Goal: Transaction & Acquisition: Purchase product/service

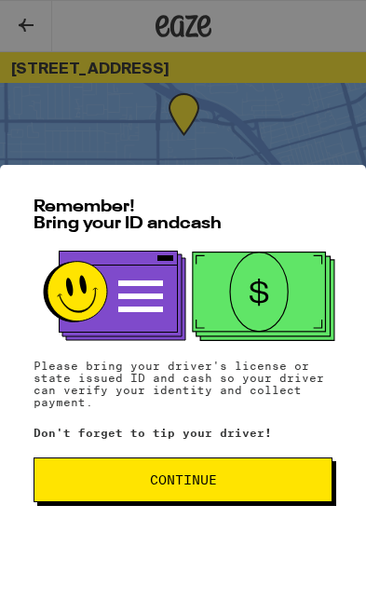
click at [241, 479] on span "Continue" at bounding box center [183, 480] width 268 height 13
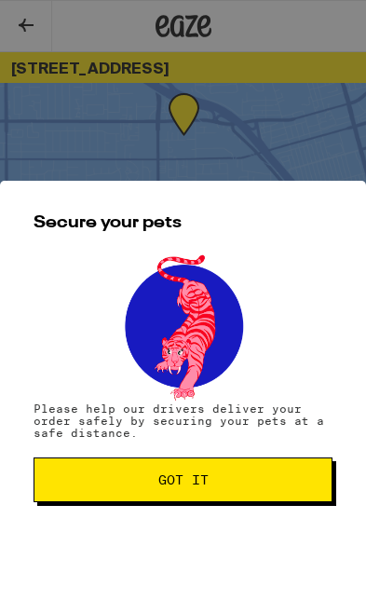
click at [241, 481] on span "Got it" at bounding box center [183, 480] width 268 height 13
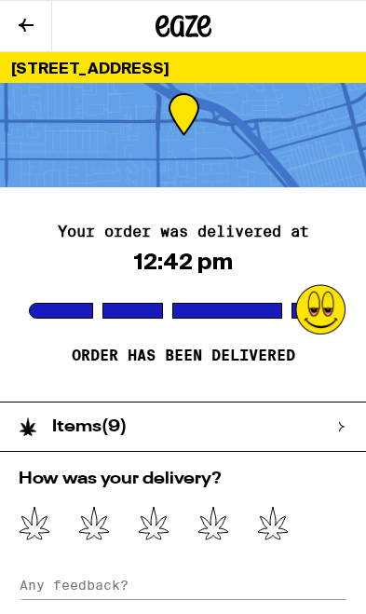
click at [19, 22] on icon at bounding box center [26, 25] width 22 height 22
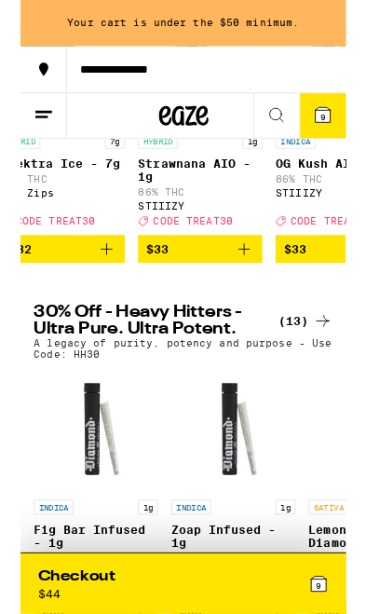
scroll to position [277, 0]
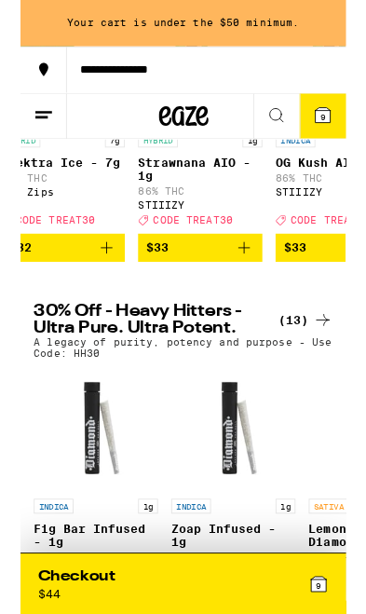
click at [342, 132] on span "9" at bounding box center [340, 131] width 6 height 11
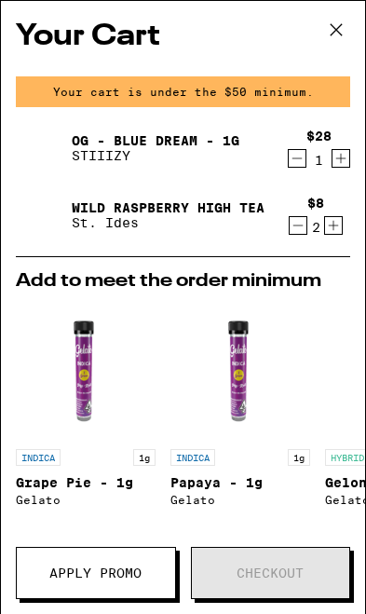
click at [335, 26] on icon at bounding box center [337, 30] width 28 height 28
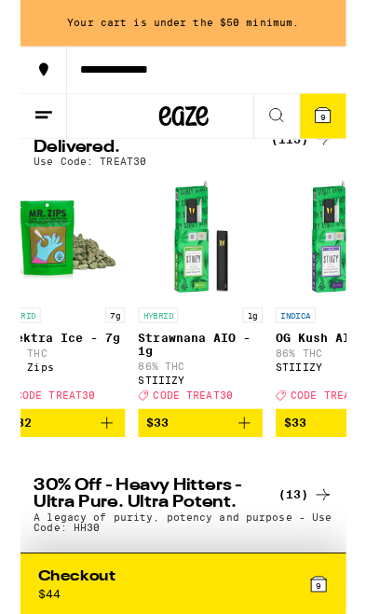
scroll to position [79, 0]
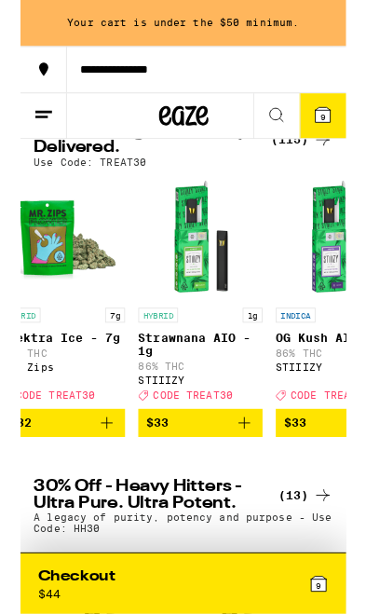
click at [252, 483] on icon "Add to bag" at bounding box center [251, 476] width 13 height 13
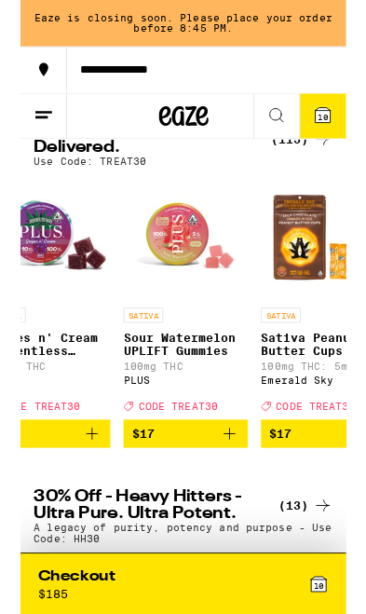
scroll to position [0, 987]
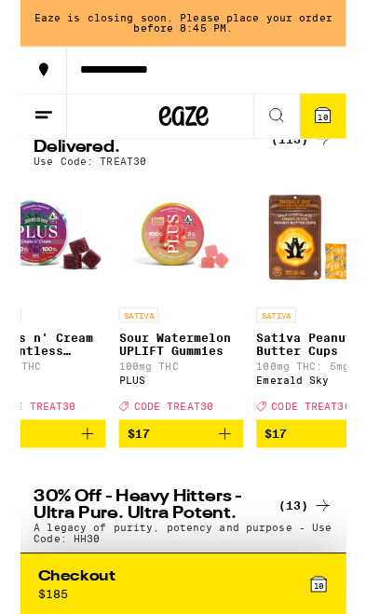
click at [232, 499] on icon "Add to bag" at bounding box center [230, 487] width 22 height 22
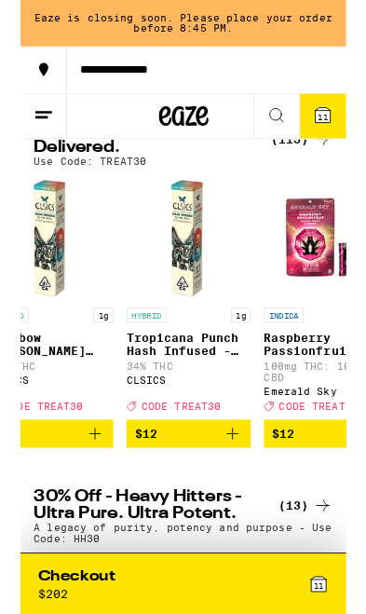
scroll to position [0, 2994]
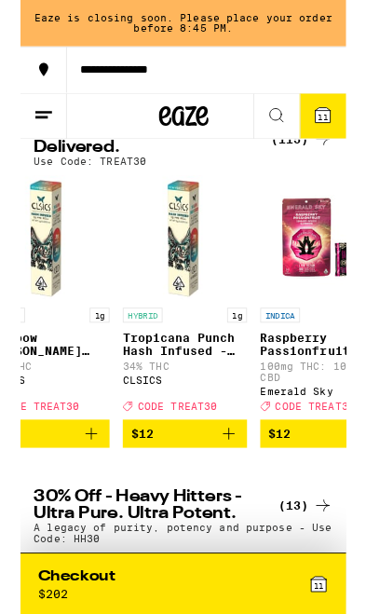
click at [344, 124] on icon at bounding box center [340, 129] width 17 height 17
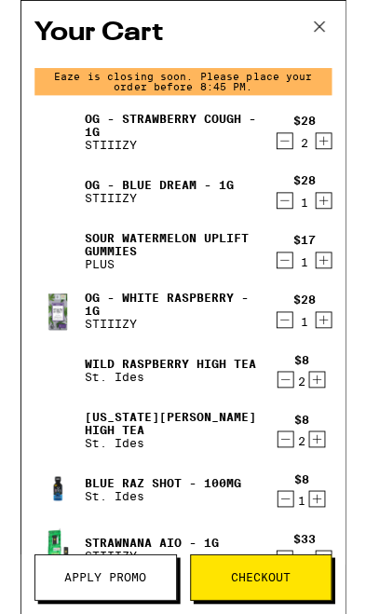
click at [338, 31] on icon at bounding box center [337, 30] width 28 height 28
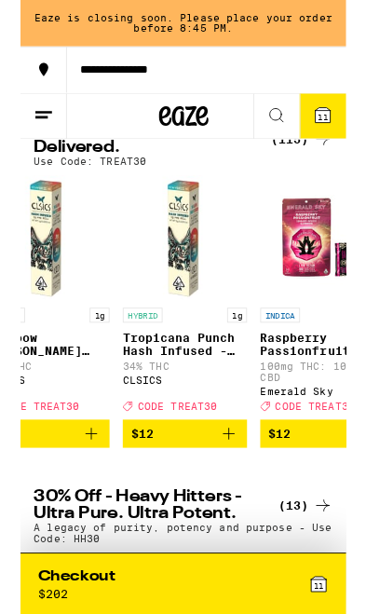
click at [350, 132] on icon at bounding box center [340, 129] width 22 height 22
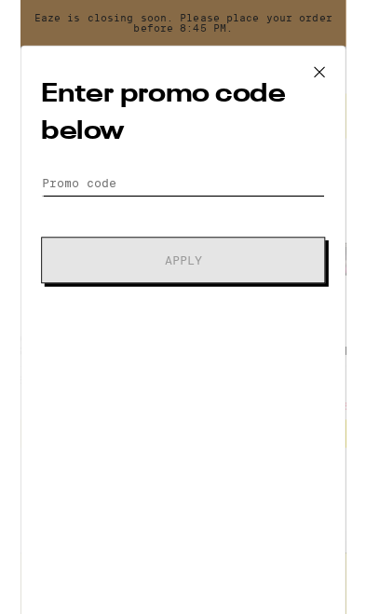
click at [249, 195] on input "Promo Code" at bounding box center [183, 206] width 320 height 28
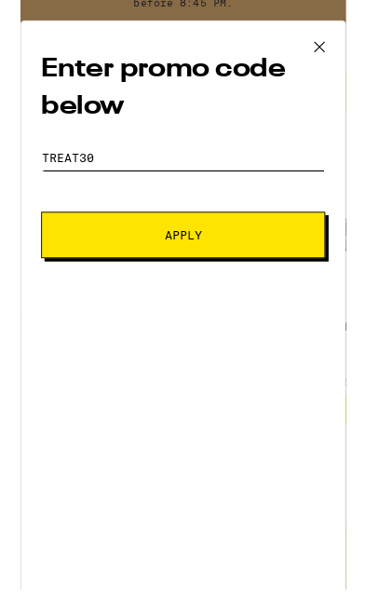
type input "Treat30"
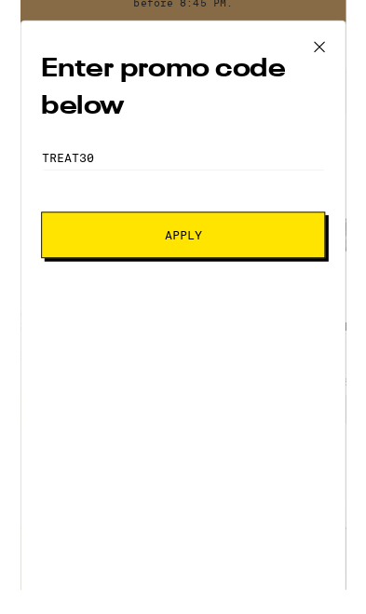
click at [312, 268] on button "Apply" at bounding box center [183, 293] width 320 height 52
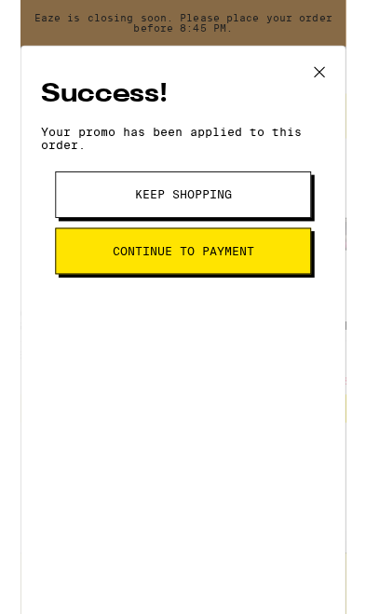
click at [300, 288] on button "Continue to payment" at bounding box center [183, 282] width 288 height 52
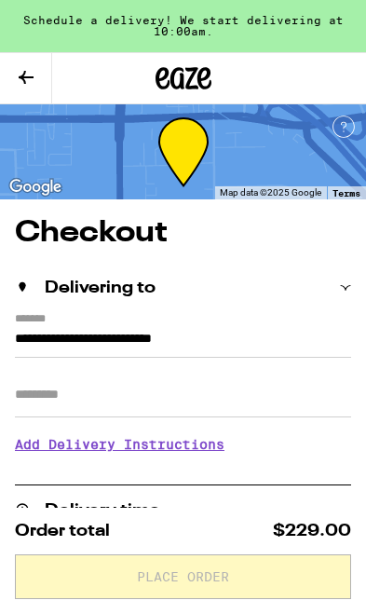
click at [28, 70] on icon at bounding box center [26, 77] width 22 height 22
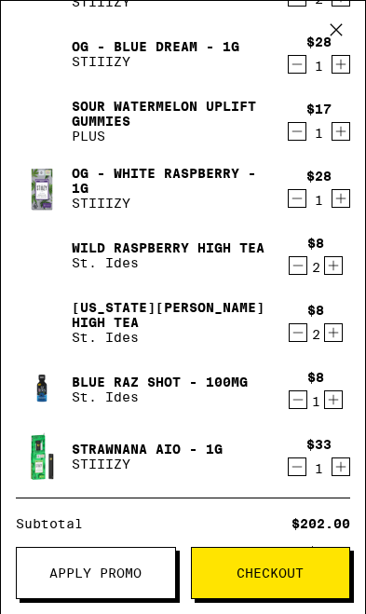
scroll to position [165, 0]
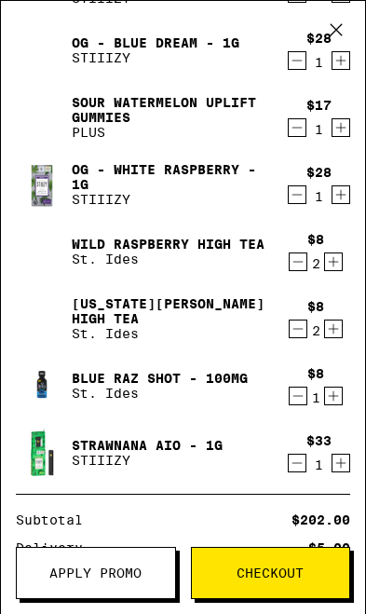
click at [303, 474] on icon "Decrement" at bounding box center [297, 463] width 17 height 22
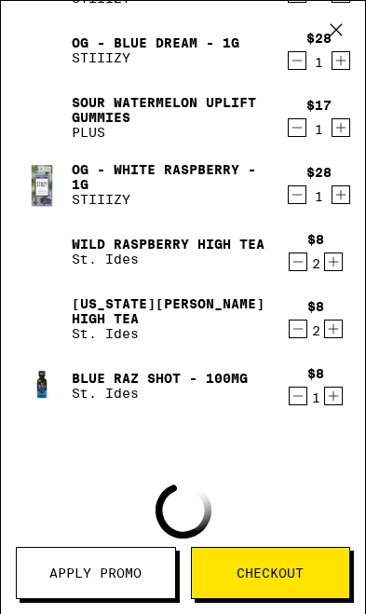
click at [305, 398] on icon "Decrement" at bounding box center [298, 396] width 17 height 22
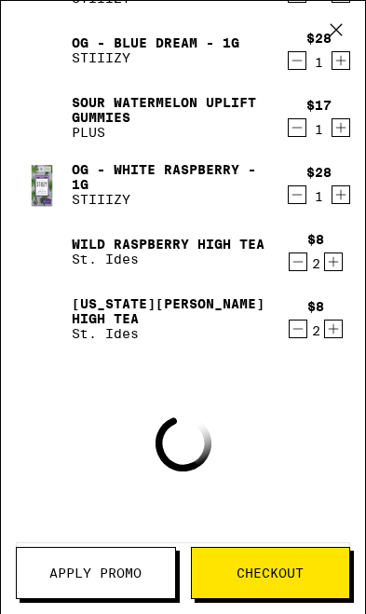
click at [306, 334] on icon "Decrement" at bounding box center [298, 329] width 17 height 22
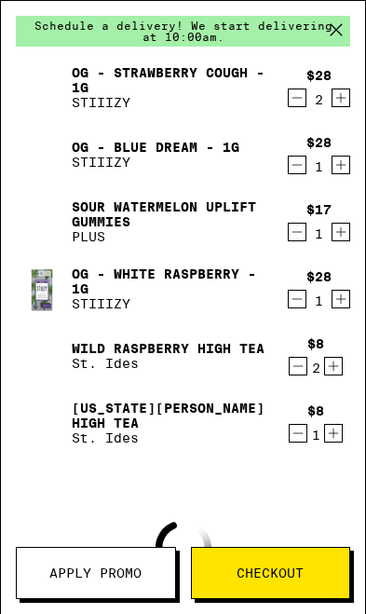
scroll to position [57, 0]
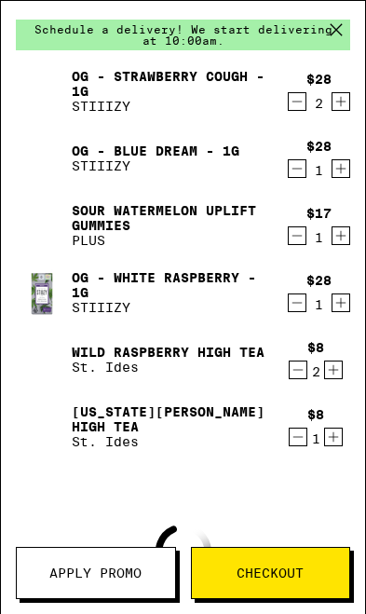
click at [304, 446] on icon "Decrement" at bounding box center [298, 437] width 17 height 22
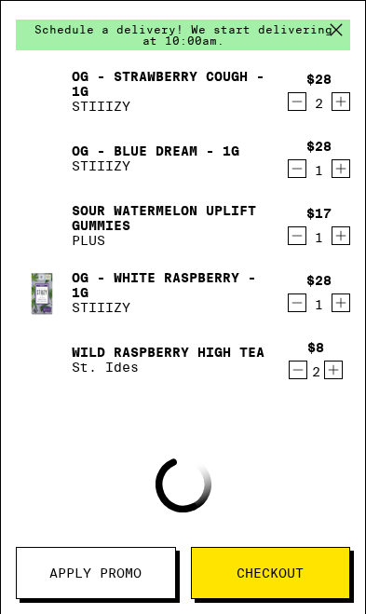
click at [299, 378] on icon "Decrement" at bounding box center [298, 370] width 17 height 22
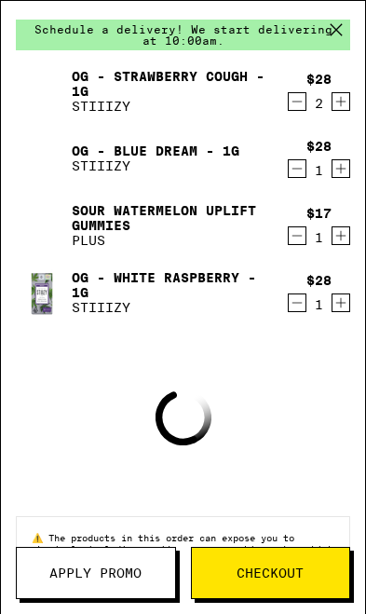
click at [302, 313] on icon "Decrement" at bounding box center [297, 303] width 17 height 22
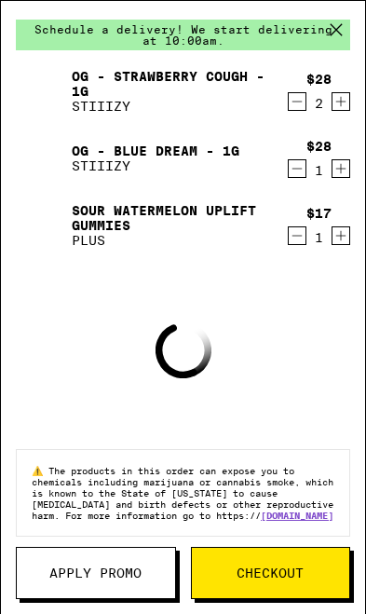
click at [305, 247] on icon "Decrement" at bounding box center [297, 236] width 17 height 22
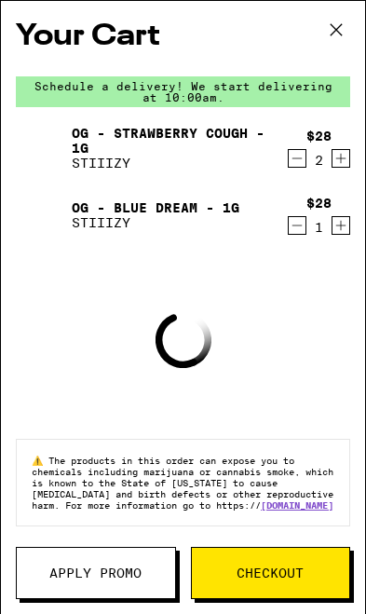
scroll to position [0, 0]
click at [306, 230] on button "Decrement" at bounding box center [297, 225] width 19 height 19
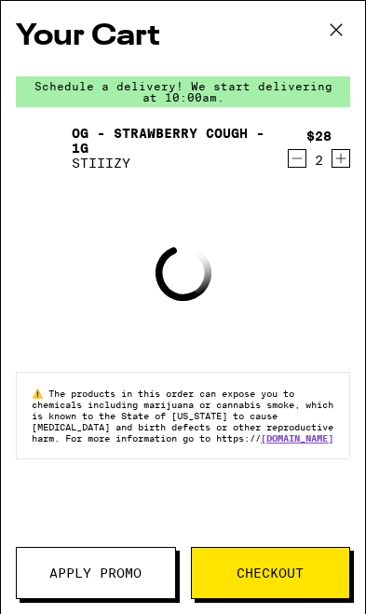
click at [295, 160] on icon "Decrement" at bounding box center [297, 158] width 17 height 22
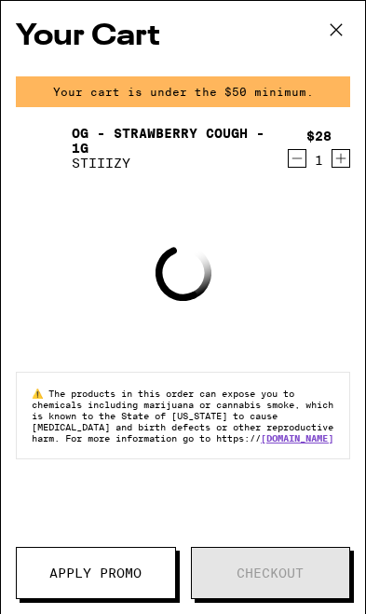
click at [302, 162] on icon "Decrement" at bounding box center [297, 158] width 17 height 22
